Goal: Find contact information: Find contact information

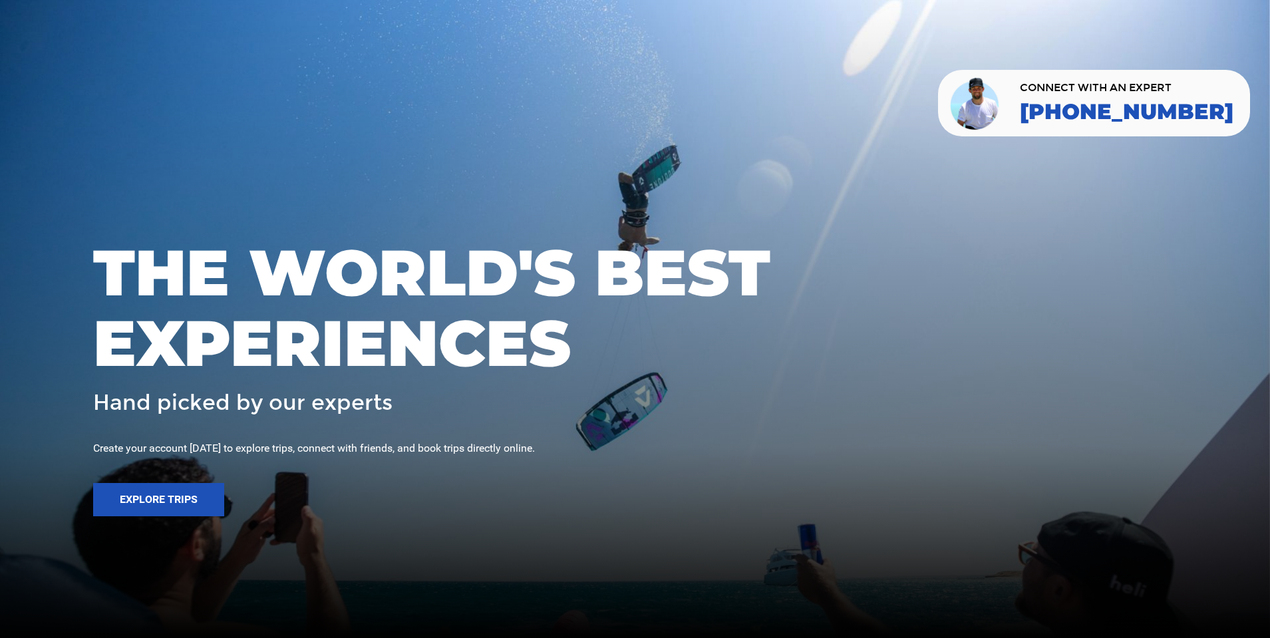
scroll to position [3168, 0]
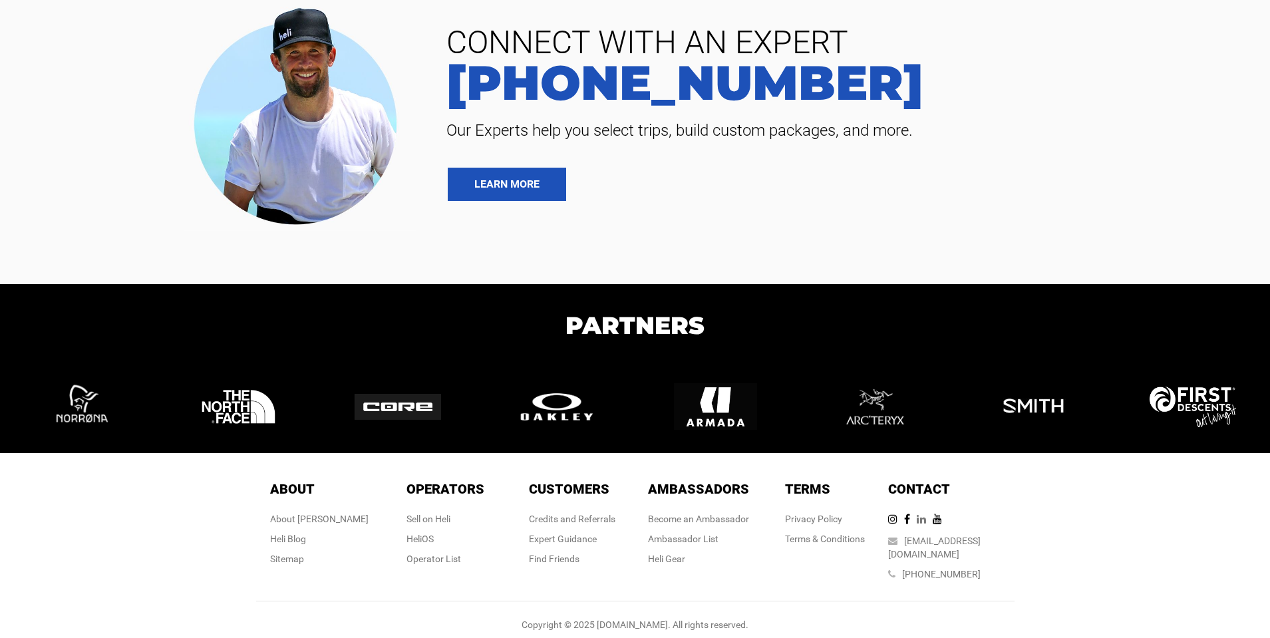
click at [932, 521] on icon at bounding box center [925, 518] width 16 height 11
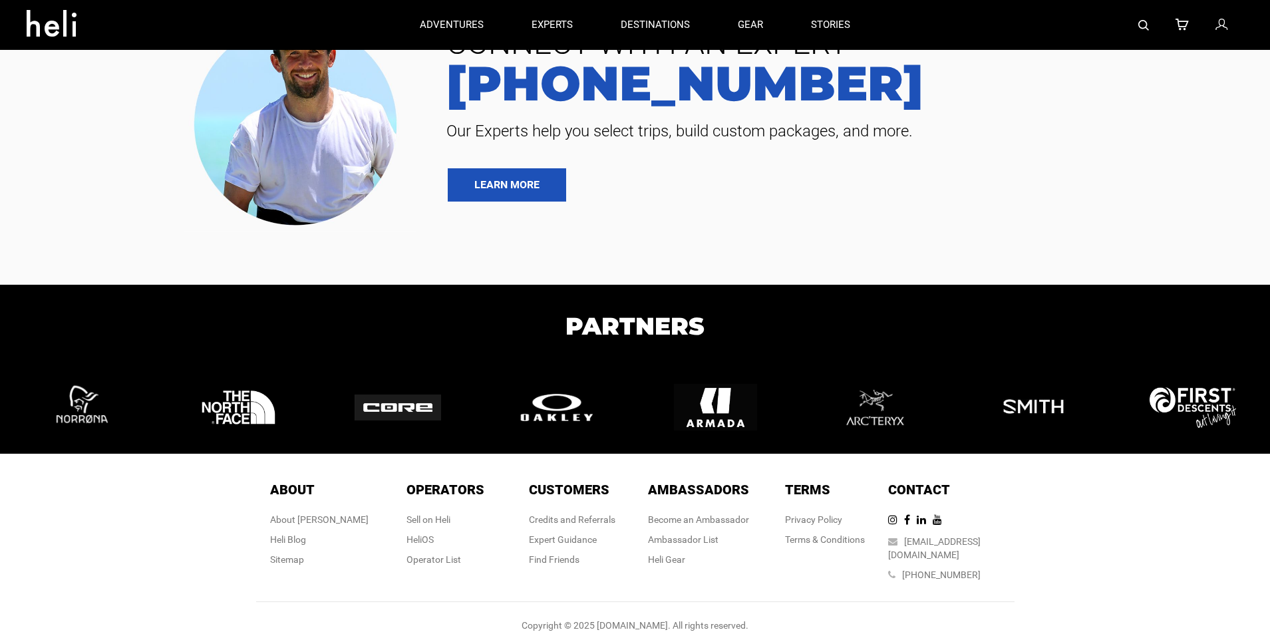
click at [944, 490] on span "Contact" at bounding box center [919, 490] width 62 height 16
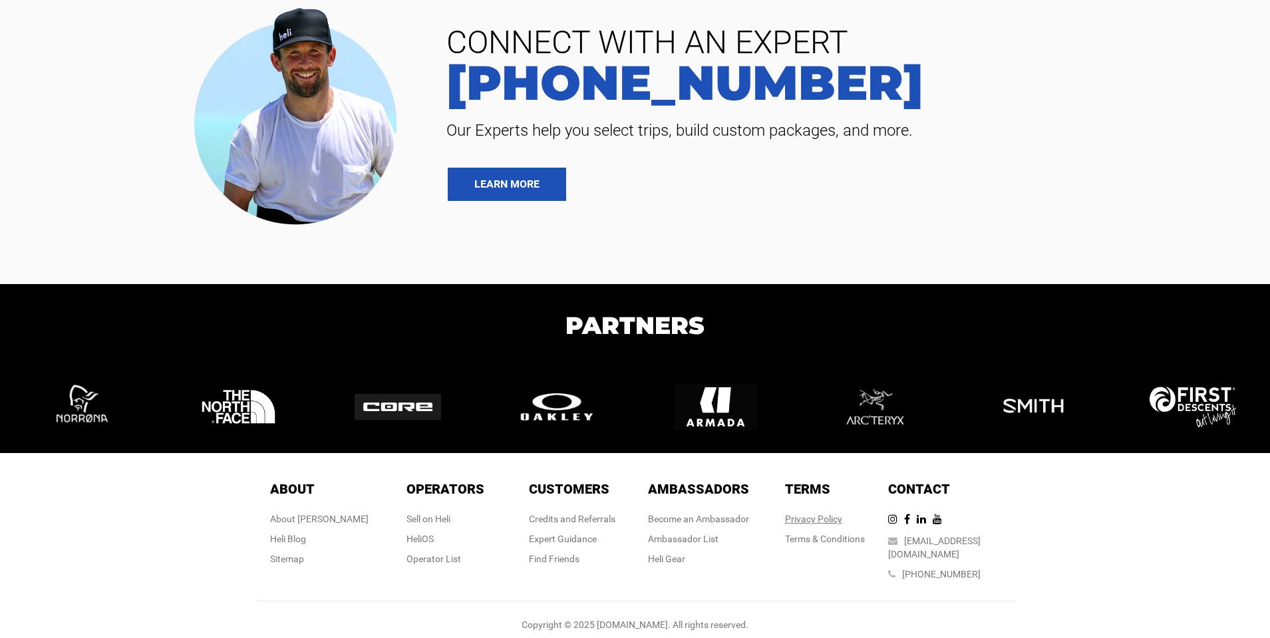
click at [820, 511] on div "Terms Terms Privacy Policy Terms & Conditions" at bounding box center [825, 516] width 80 height 72
click at [817, 520] on link "Privacy Policy" at bounding box center [813, 518] width 57 height 11
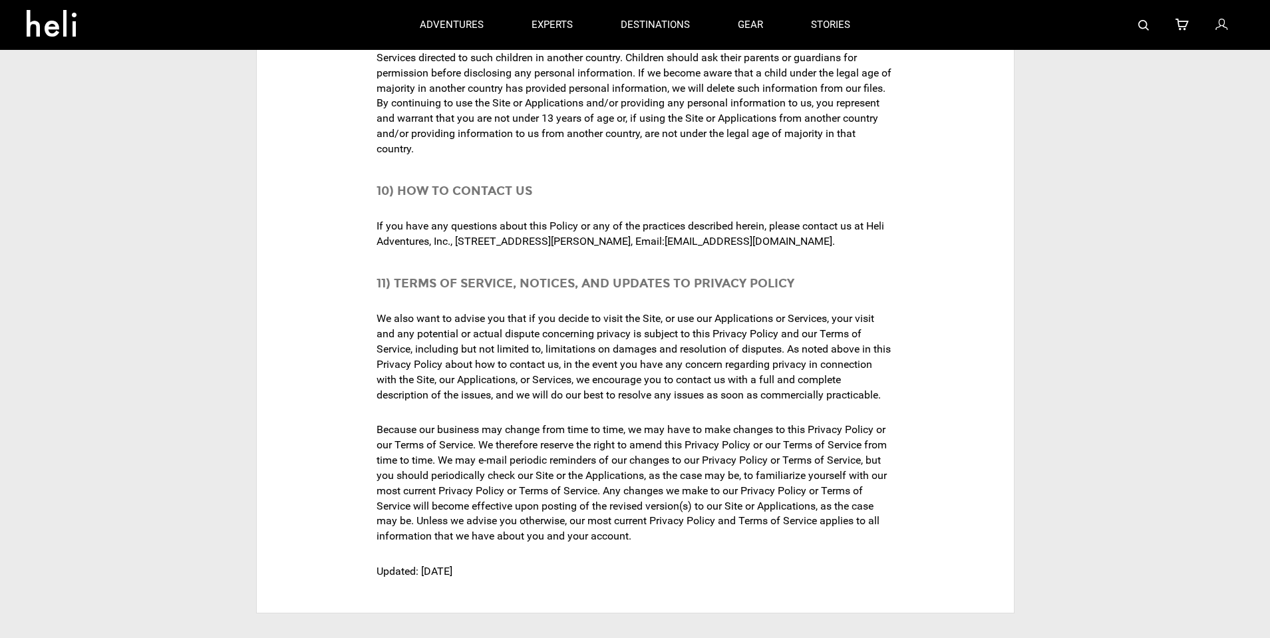
scroll to position [4371, 0]
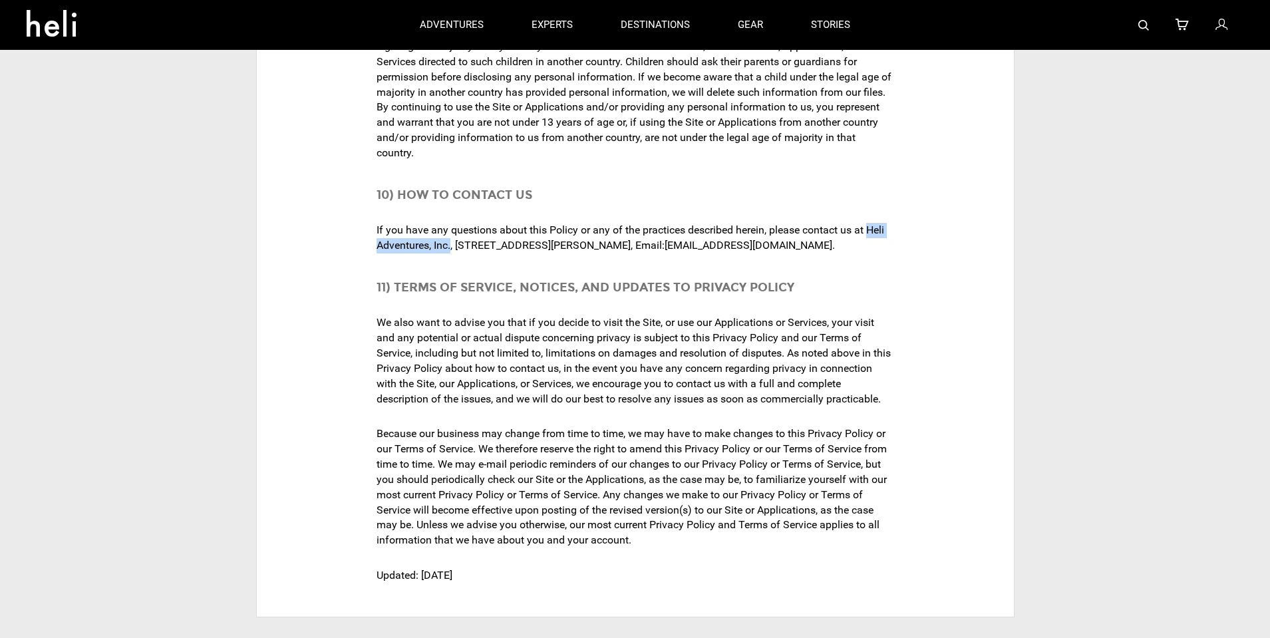
drag, startPoint x: 869, startPoint y: 154, endPoint x: 451, endPoint y: 170, distance: 418.0
click at [451, 216] on div "If you have any questions about this Policy or any of the practices described h…" at bounding box center [634, 238] width 517 height 44
copy div "Heli Adventures, Inc."
drag, startPoint x: 458, startPoint y: 169, endPoint x: 680, endPoint y: 167, distance: 222.2
click at [680, 216] on div "If you have any questions about this Policy or any of the practices described h…" at bounding box center [634, 238] width 517 height 44
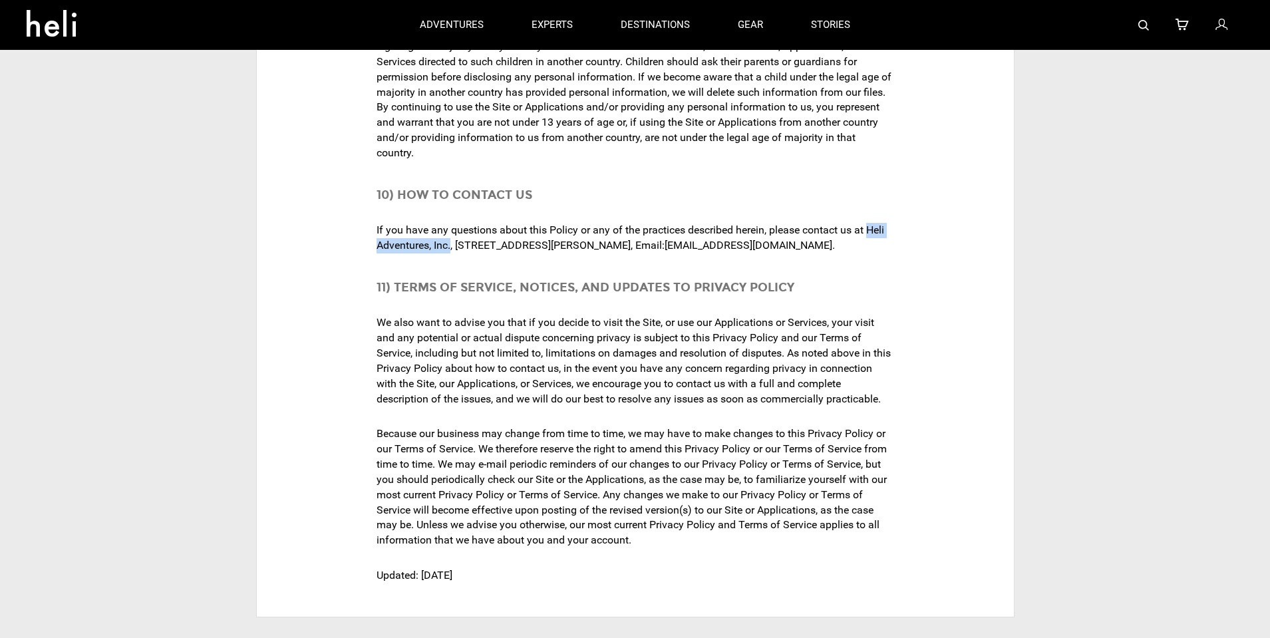
copy div "1235 East Cooper Avenue, #6, Aspen, CO 81611"
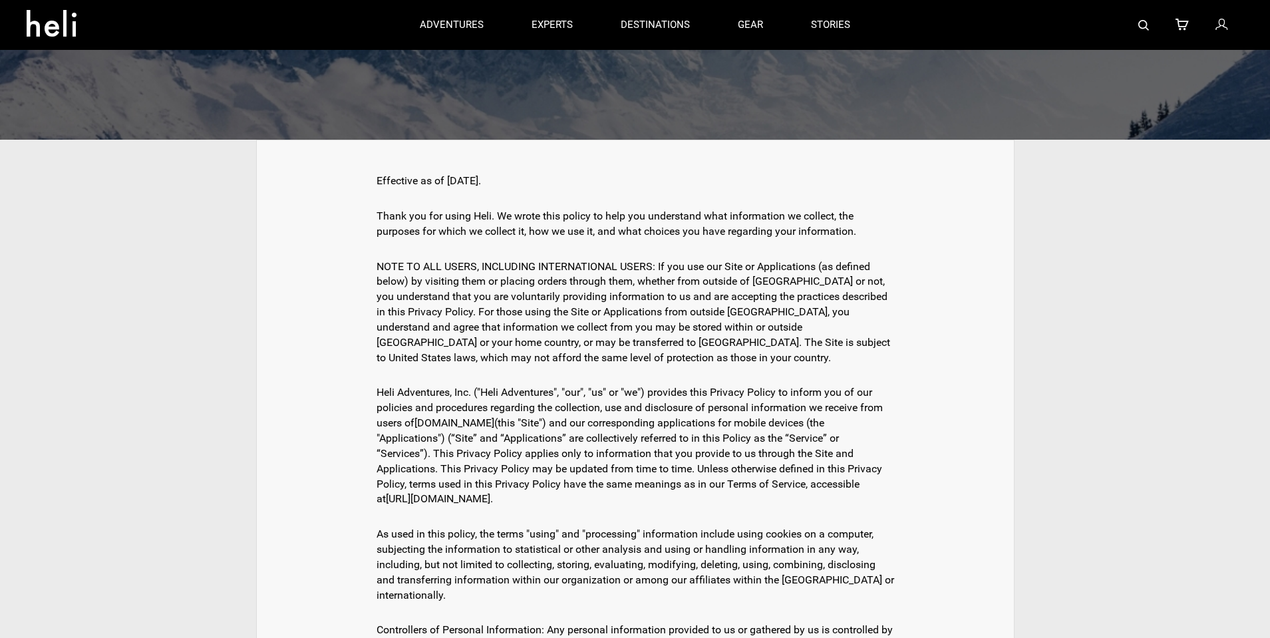
scroll to position [0, 0]
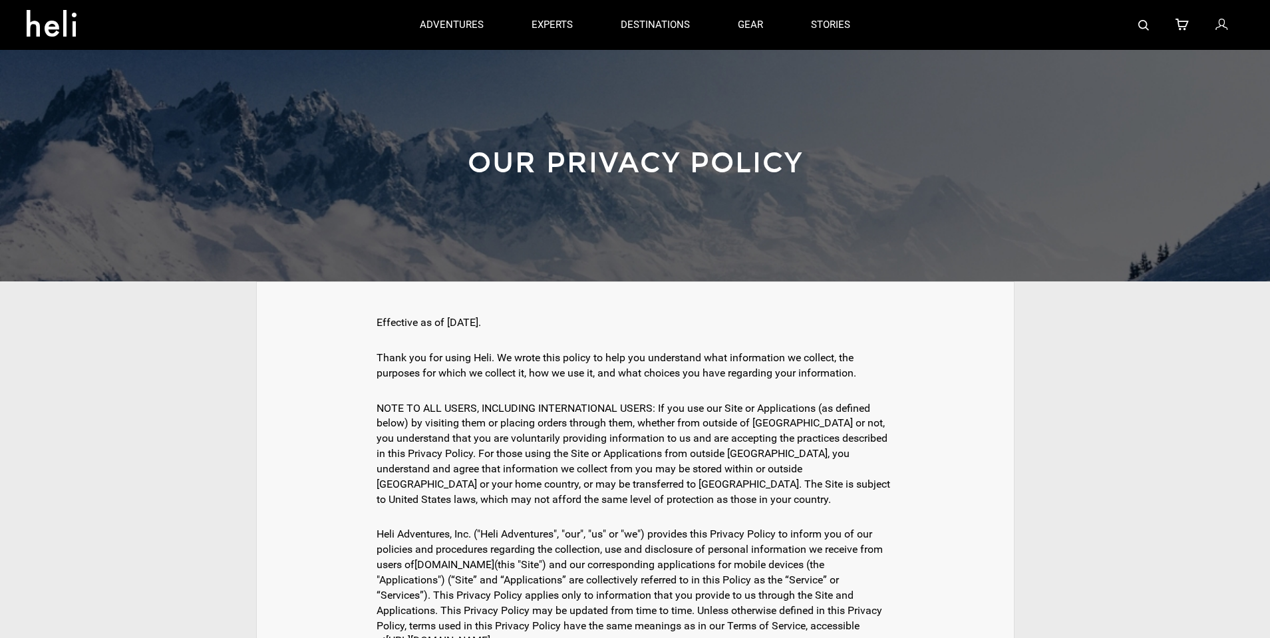
click at [71, 29] on icon at bounding box center [57, 19] width 60 height 21
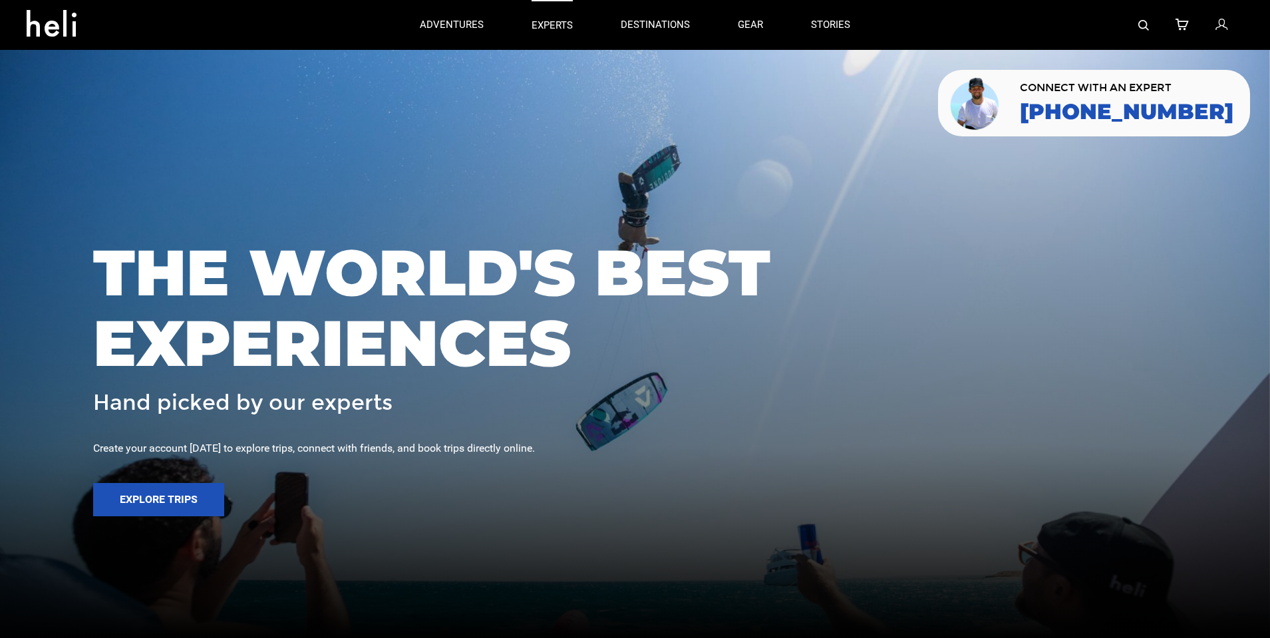
click at [565, 17] on link "experts" at bounding box center [551, 25] width 41 height 50
